Goal: Transaction & Acquisition: Download file/media

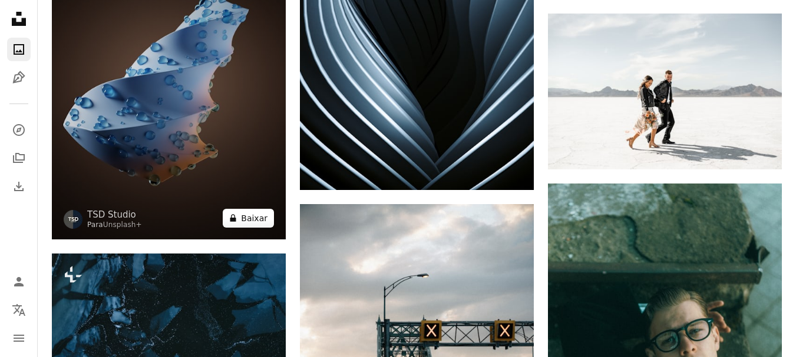
scroll to position [7891, 0]
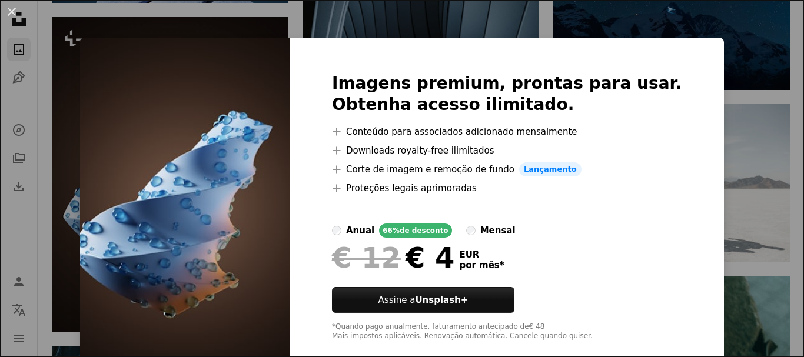
click at [532, 26] on div "An X shape Imagens premium, prontas para usar. Obtenha acesso ilimitado. A plus…" at bounding box center [402, 178] width 804 height 357
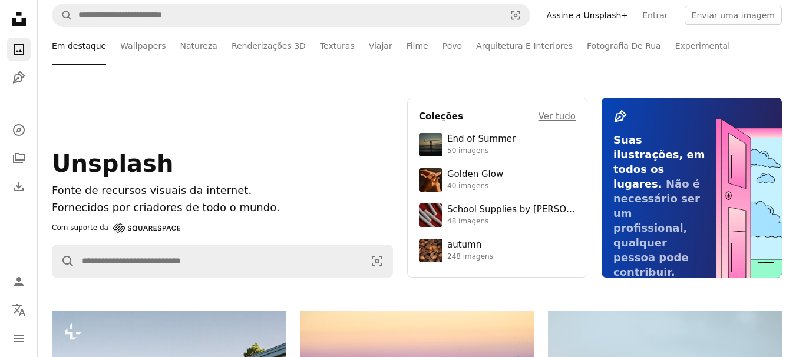
scroll to position [0, 0]
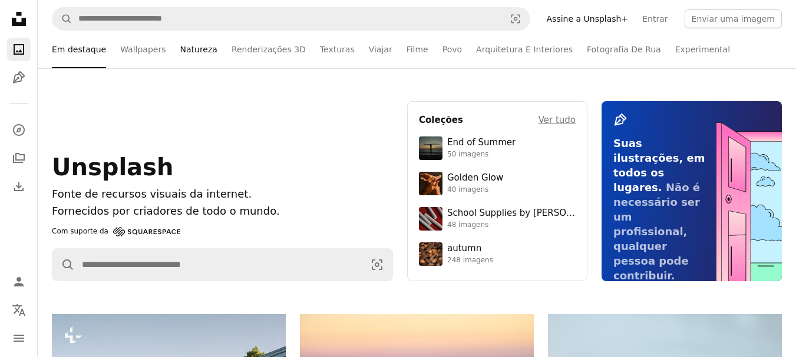
click at [186, 49] on link "Natureza" at bounding box center [198, 50] width 37 height 38
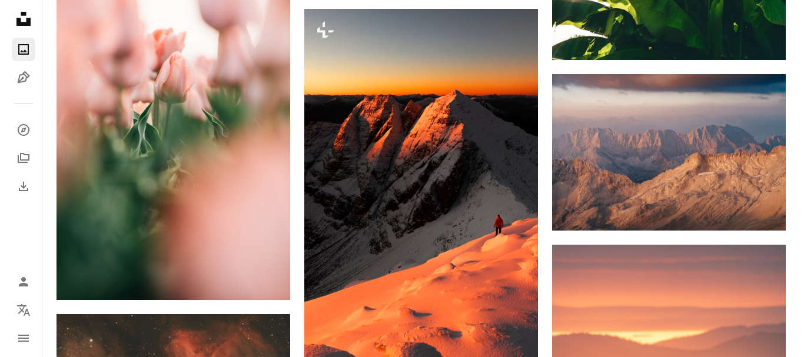
scroll to position [8126, 0]
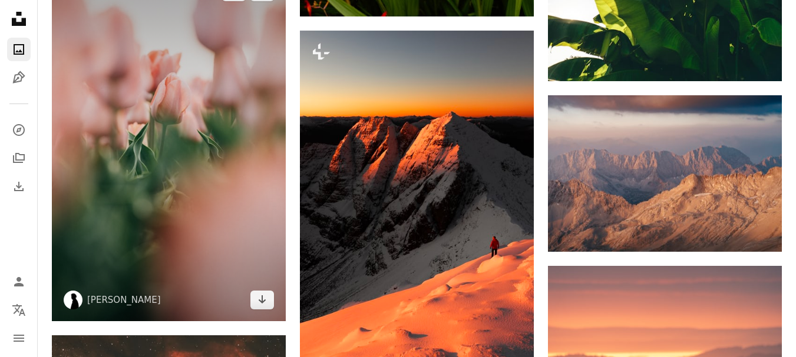
click at [143, 134] on img at bounding box center [169, 146] width 234 height 351
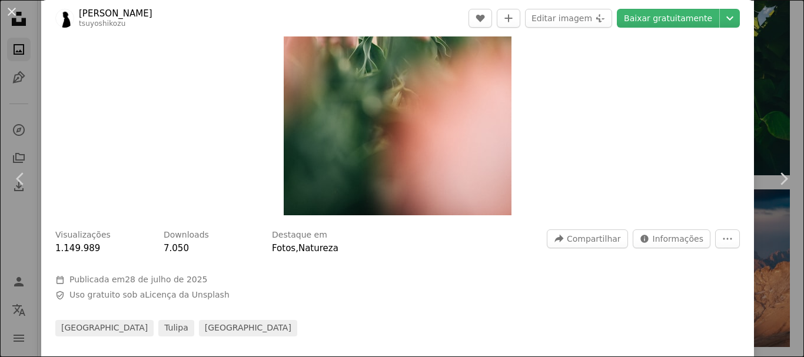
scroll to position [118, 0]
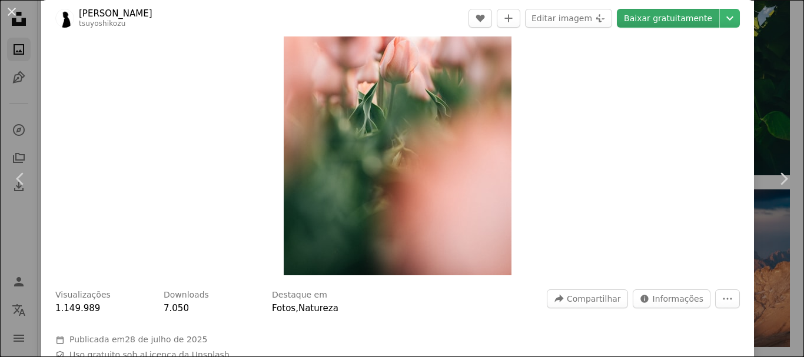
click at [660, 16] on link "Baixar gratuitamente" at bounding box center [668, 18] width 102 height 19
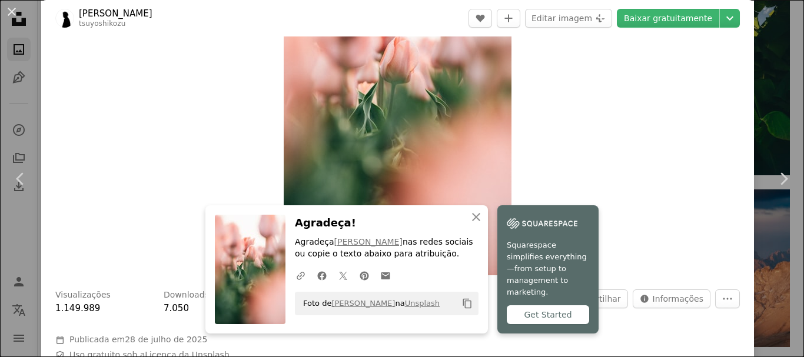
click at [540, 314] on div "Get Started" at bounding box center [548, 315] width 82 height 19
click at [380, 134] on img "Ampliar esta imagem" at bounding box center [398, 105] width 228 height 342
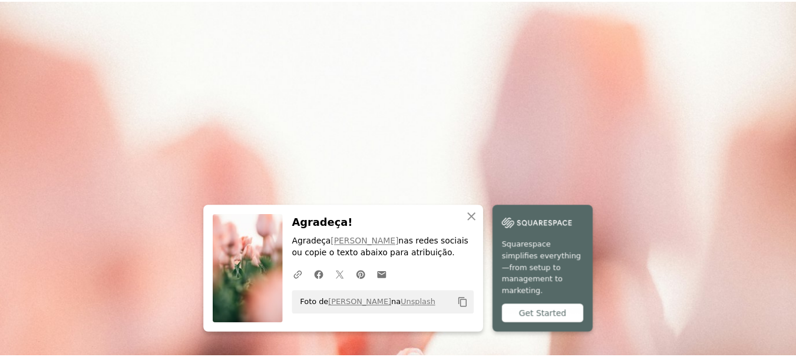
scroll to position [412, 0]
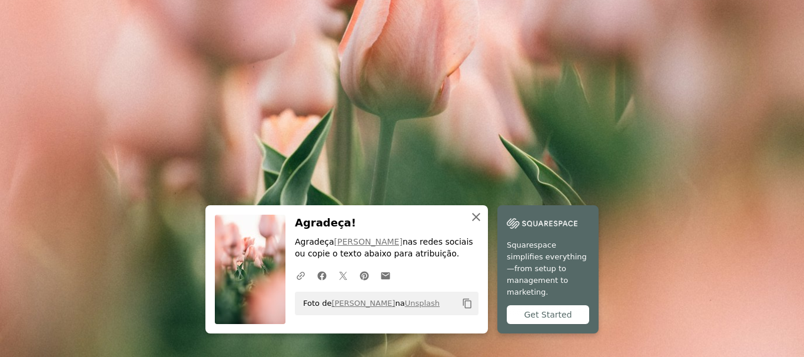
click at [472, 221] on icon "button" at bounding box center [476, 217] width 8 height 8
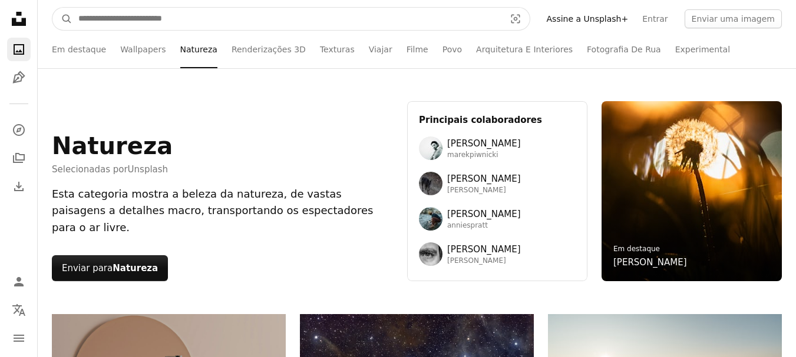
click at [182, 19] on input "Pesquise conteúdo visual em todo o site" at bounding box center [286, 19] width 429 height 22
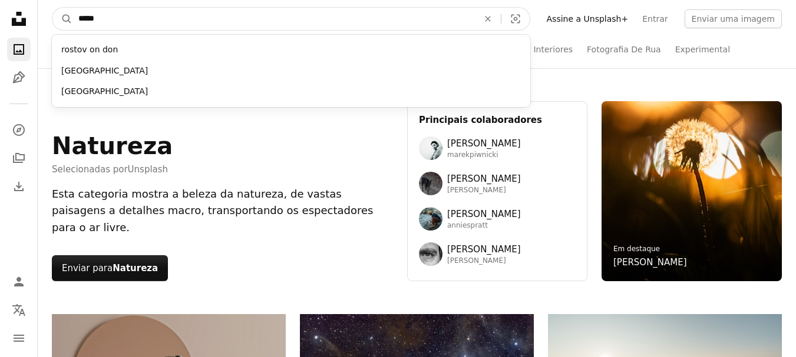
type input "*****"
click at [52, 8] on button "A magnifying glass" at bounding box center [62, 19] width 20 height 22
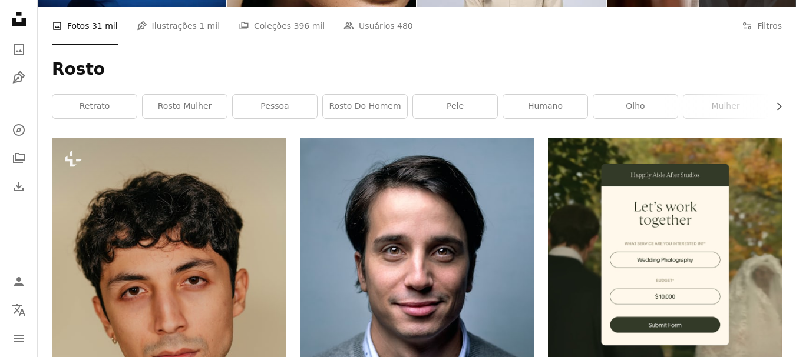
scroll to position [177, 0]
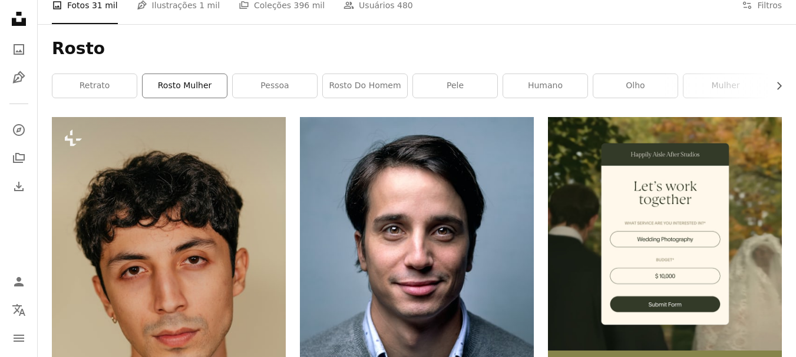
click at [193, 83] on link "rosto mulher" at bounding box center [185, 86] width 84 height 24
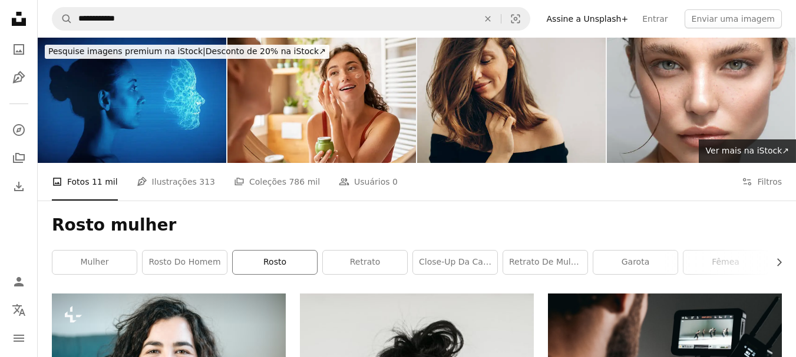
click at [277, 264] on link "rosto" at bounding box center [275, 263] width 84 height 24
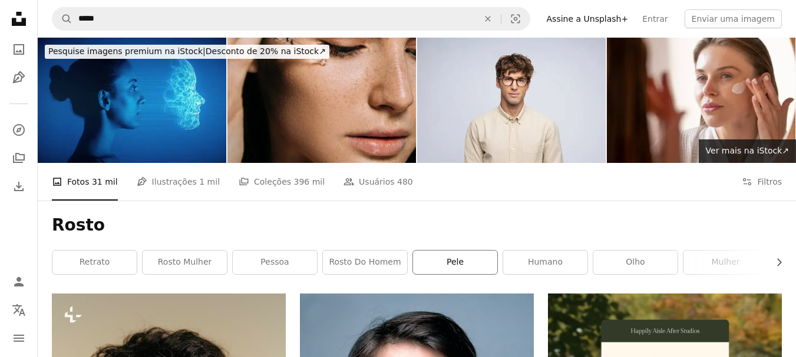
click at [459, 265] on link "pele" at bounding box center [455, 263] width 84 height 24
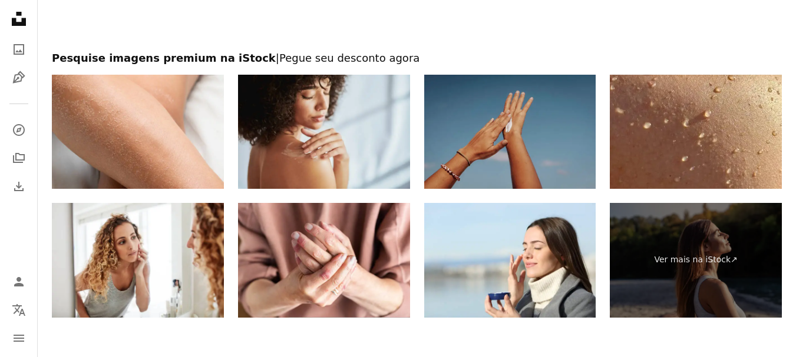
scroll to position [2500, 0]
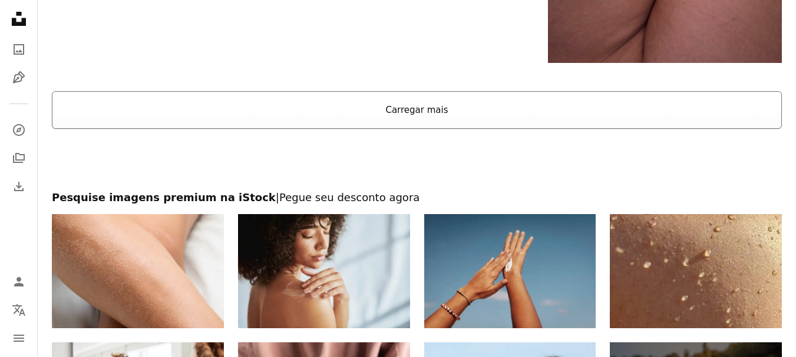
click at [425, 109] on button "Carregar mais" at bounding box center [417, 110] width 730 height 38
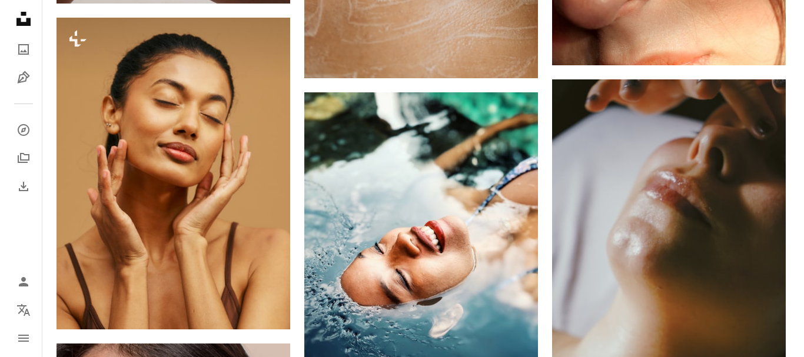
scroll to position [8035, 0]
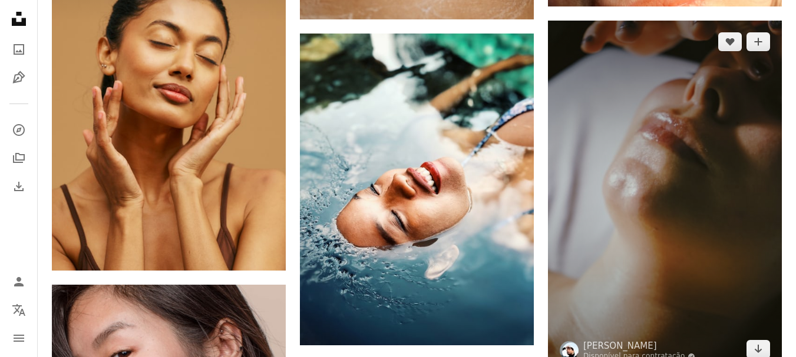
click at [701, 153] on img at bounding box center [665, 196] width 234 height 351
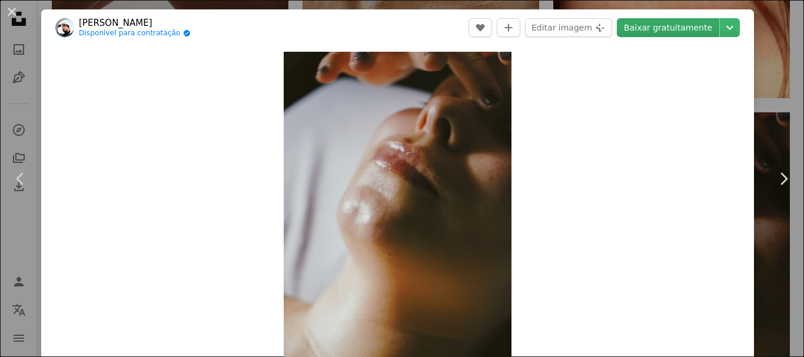
click at [676, 24] on link "Baixar gratuitamente" at bounding box center [668, 27] width 102 height 19
